Goal: Task Accomplishment & Management: Manage account settings

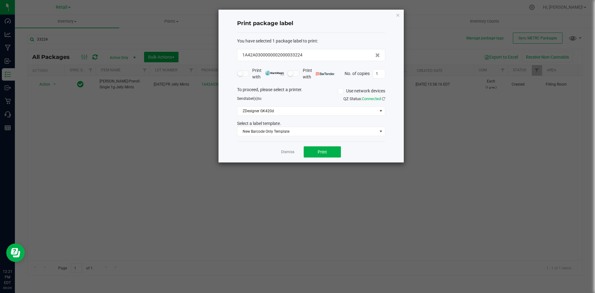
drag, startPoint x: 398, startPoint y: 15, endPoint x: 391, endPoint y: 18, distance: 8.2
click at [398, 15] on icon "button" at bounding box center [398, 14] width 4 height 7
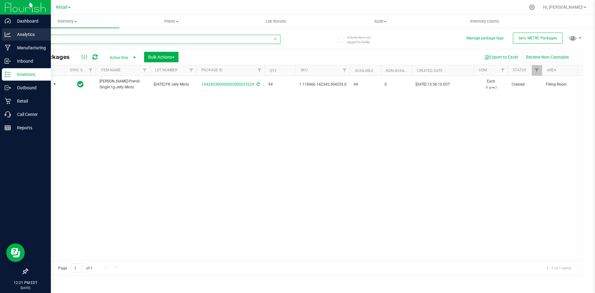
drag, startPoint x: 63, startPoint y: 36, endPoint x: 0, endPoint y: 37, distance: 63.5
click at [0, 37] on div "Dashboard Analytics Manufacturing Inbound Inventory Outbound Retail Call Center…" at bounding box center [297, 146] width 595 height 293
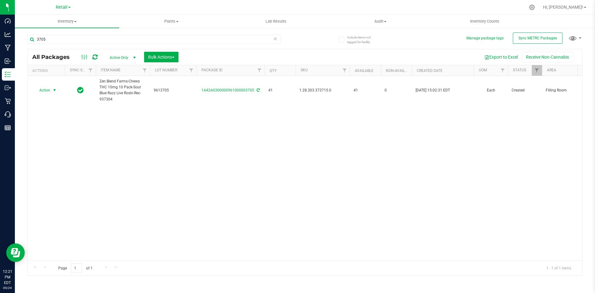
click at [50, 89] on span "Action" at bounding box center [42, 90] width 17 height 9
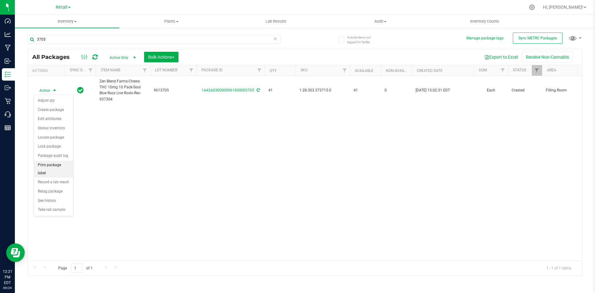
click at [60, 163] on li "Print package label" at bounding box center [53, 168] width 39 height 17
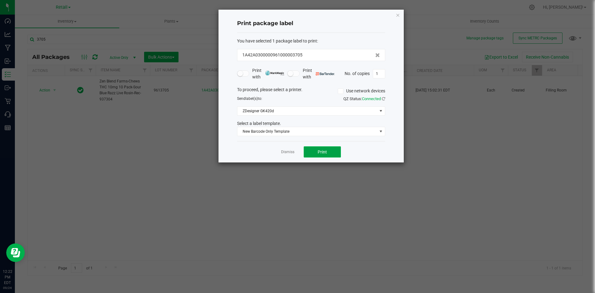
click at [324, 153] on span "Print" at bounding box center [321, 151] width 9 height 5
click at [397, 15] on icon "button" at bounding box center [398, 14] width 4 height 7
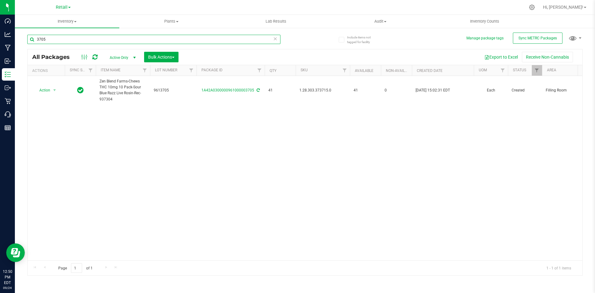
click at [77, 40] on input "3705" at bounding box center [153, 39] width 253 height 9
type input "1A42A0300000321000001706"
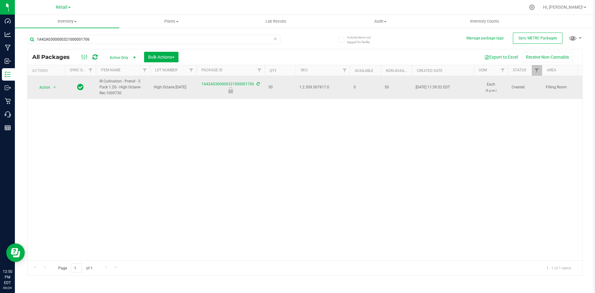
click at [326, 87] on span "1.2.309.507817.0" at bounding box center [322, 87] width 47 height 6
copy span "1.2.309.507817.0"
click at [48, 85] on span "Action" at bounding box center [42, 87] width 17 height 9
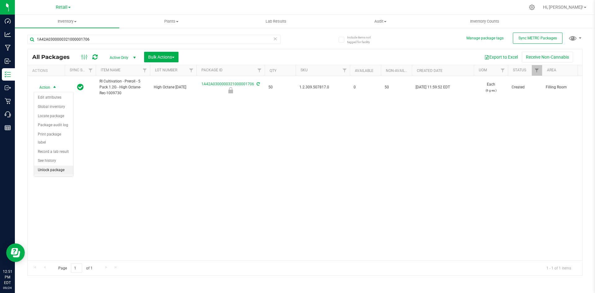
click at [63, 165] on li "Unlock package" at bounding box center [53, 169] width 39 height 9
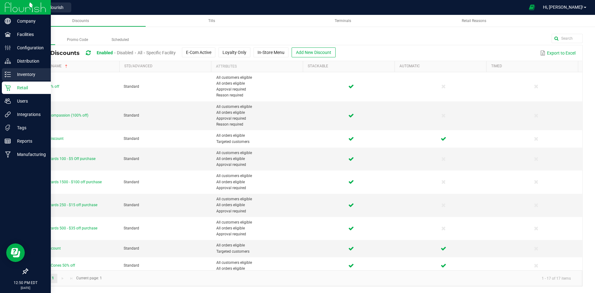
click at [15, 74] on p "Inventory" at bounding box center [29, 74] width 37 height 7
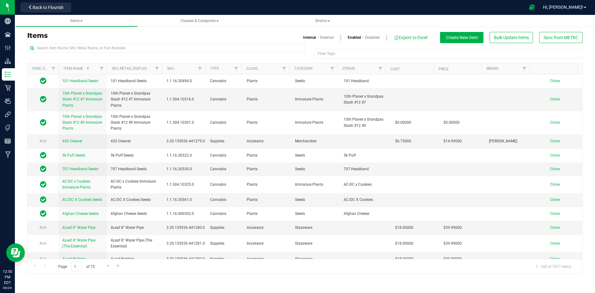
click at [54, 55] on div at bounding box center [166, 50] width 278 height 14
click at [59, 48] on input "text" at bounding box center [166, 47] width 278 height 9
paste input "1.2.309.507817.0"
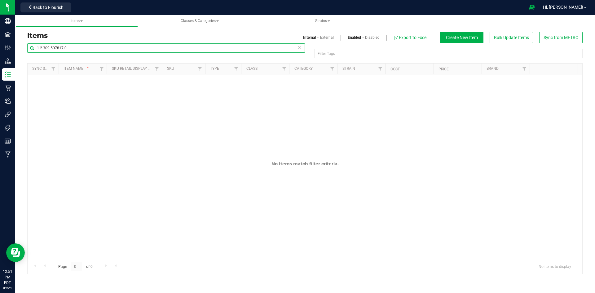
type input "1.2.309.507817.0"
click at [322, 37] on link "External" at bounding box center [327, 38] width 14 height 6
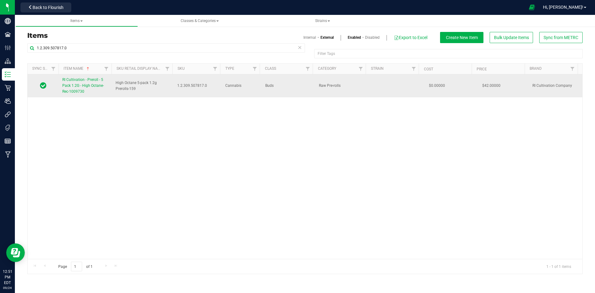
click at [85, 85] on span "RI Cultivation - Preroll - 5 Pack 1.2G - High Octane- Rec-1009730" at bounding box center [83, 85] width 42 height 16
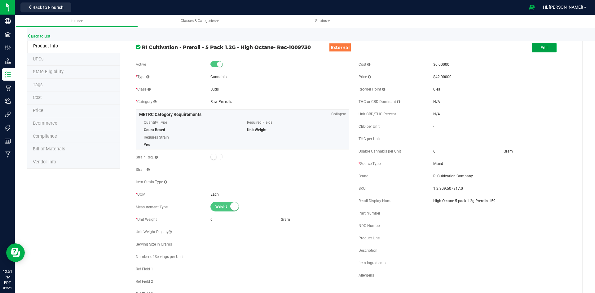
click at [540, 49] on span "Edit" at bounding box center [543, 47] width 7 height 5
click at [503, 198] on input "High Octane 5-pack 1.2g Prerolls-159" at bounding box center [502, 200] width 139 height 9
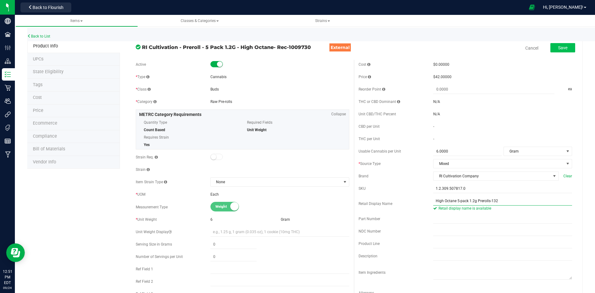
type input "High Octane 5-pack 1.2g Prerolls-132"
click at [559, 47] on span "Save" at bounding box center [562, 47] width 9 height 5
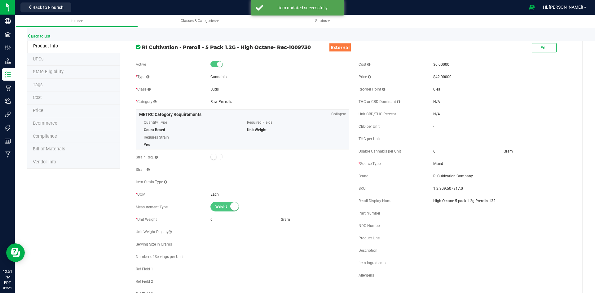
click at [35, 106] on li "Price" at bounding box center [73, 110] width 93 height 13
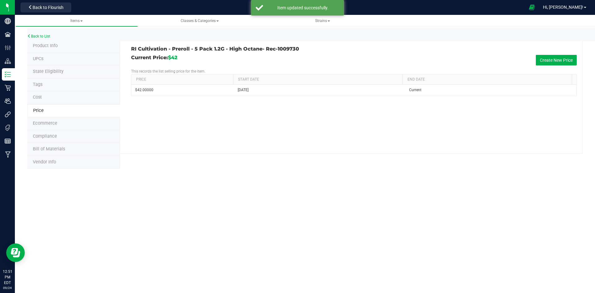
click at [62, 81] on li "Tags" at bounding box center [73, 84] width 93 height 13
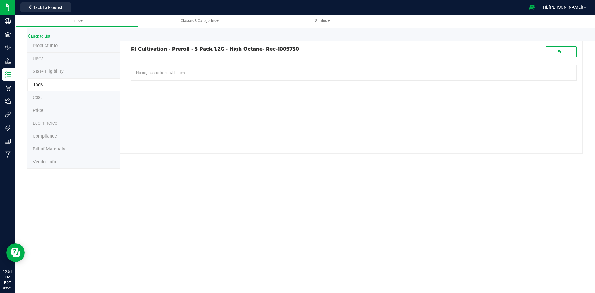
click at [50, 111] on li "Price" at bounding box center [73, 110] width 93 height 13
